Goal: Task Accomplishment & Management: Complete application form

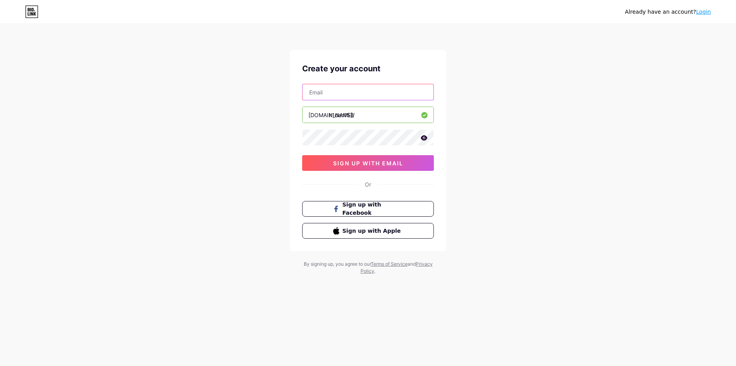
click at [344, 100] on input "text" at bounding box center [368, 92] width 131 height 16
type input "[EMAIL_ADDRESS][DOMAIN_NAME]"
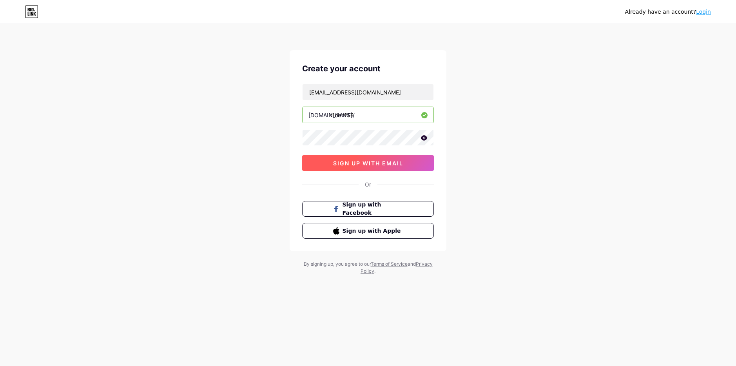
click at [340, 169] on button "sign up with email" at bounding box center [368, 163] width 132 height 16
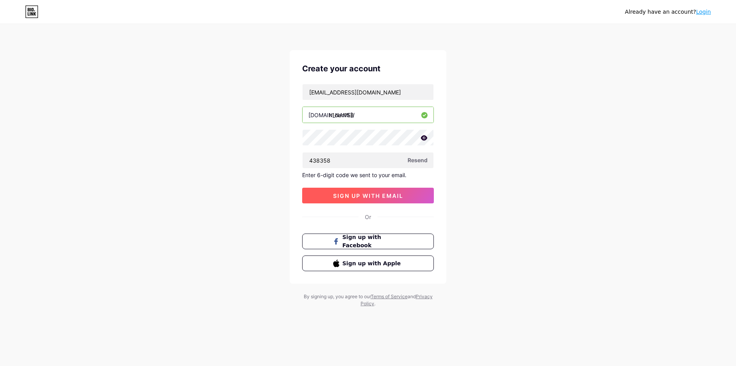
type input "438358"
click at [396, 191] on button "sign up with email" at bounding box center [368, 196] width 132 height 16
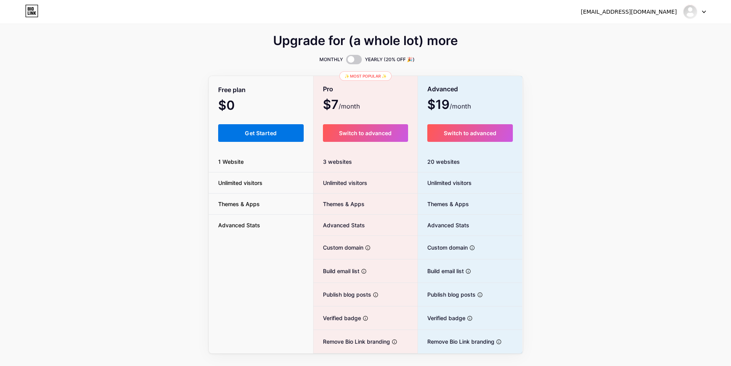
click at [274, 135] on span "Get Started" at bounding box center [261, 133] width 32 height 7
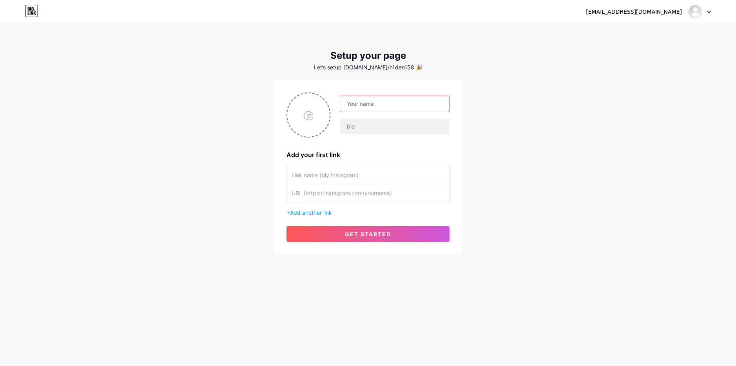
click at [351, 105] on input "text" at bounding box center [394, 104] width 109 height 16
type input "h1den"
click at [311, 118] on input "file" at bounding box center [308, 115] width 42 height 44
